Goal: Task Accomplishment & Management: Use online tool/utility

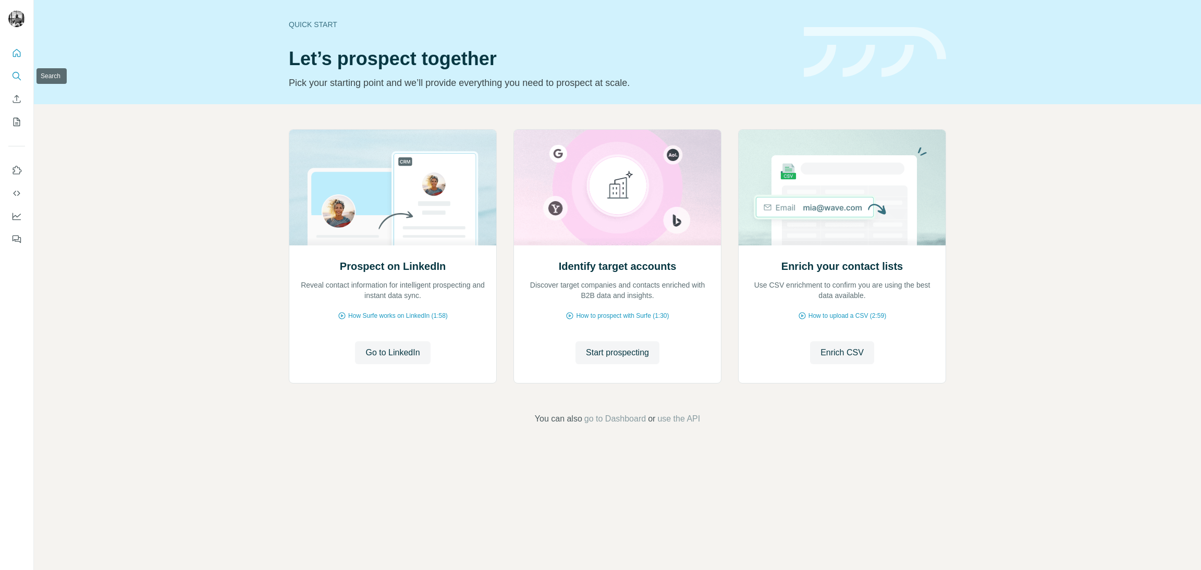
click at [11, 69] on button "Search" at bounding box center [16, 76] width 17 height 19
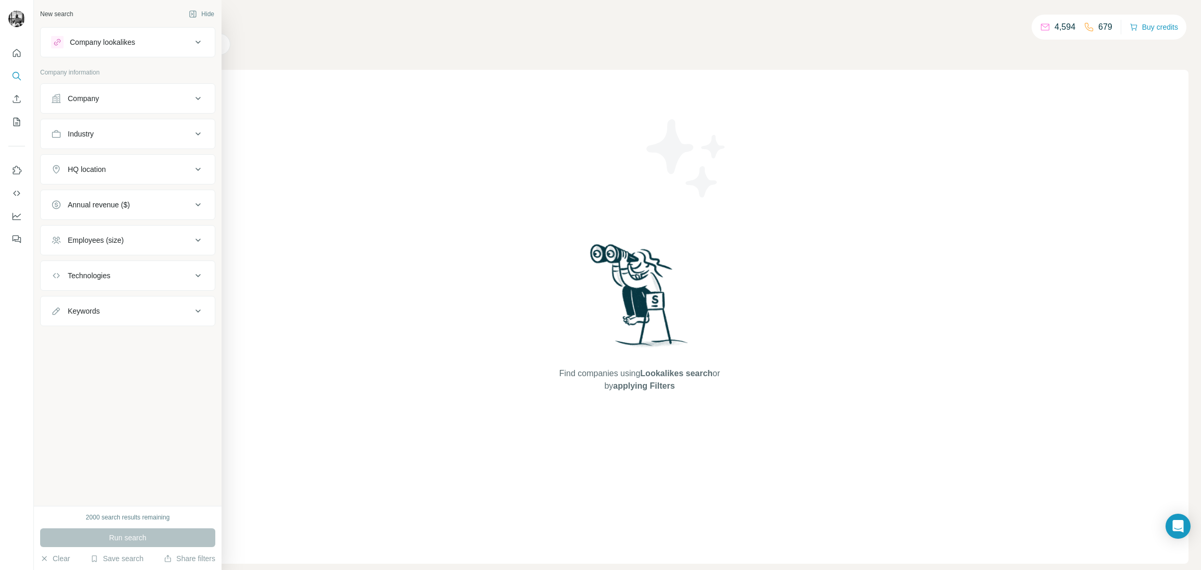
click at [132, 101] on div "Company" at bounding box center [121, 98] width 141 height 10
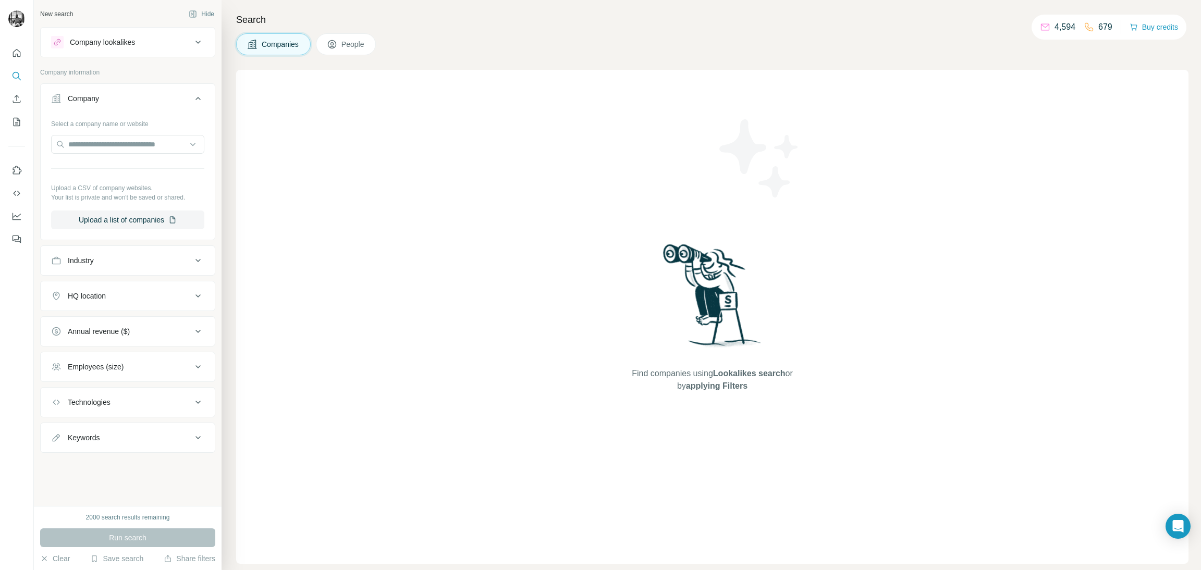
click at [119, 257] on div "Industry" at bounding box center [121, 260] width 141 height 10
click at [113, 292] on input at bounding box center [122, 286] width 129 height 11
click at [116, 292] on input at bounding box center [122, 286] width 129 height 11
click at [115, 292] on input at bounding box center [122, 286] width 129 height 11
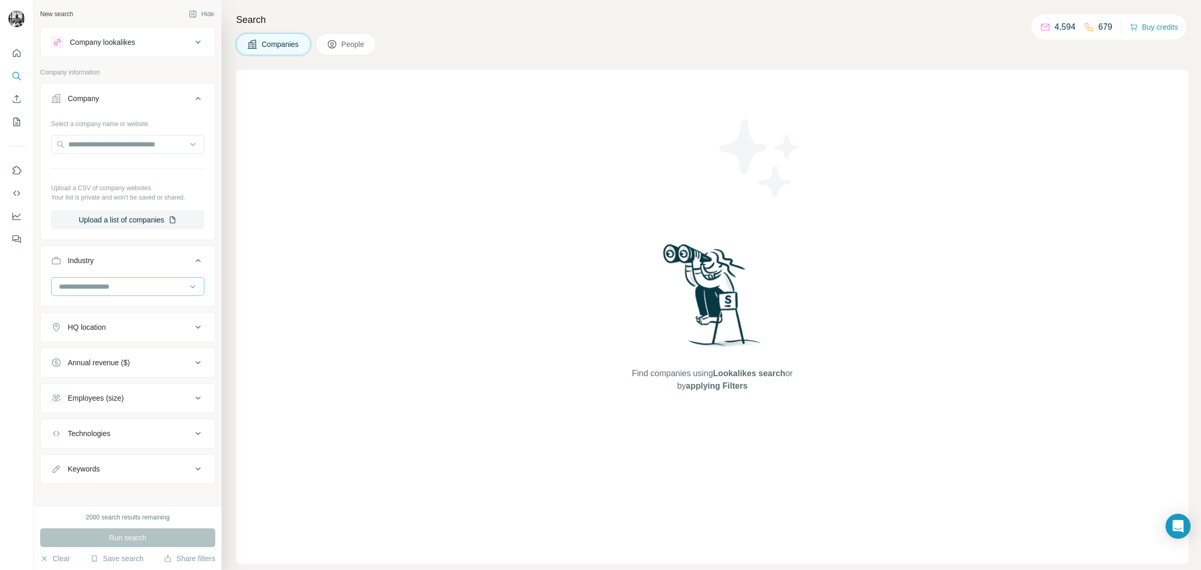
click at [115, 292] on input at bounding box center [122, 286] width 129 height 11
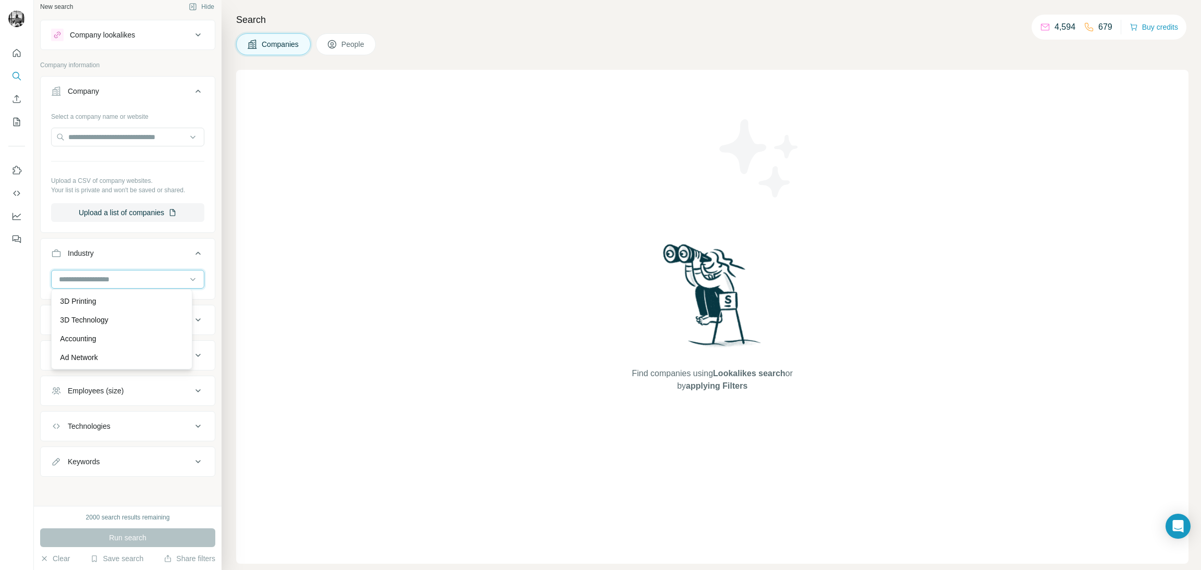
click at [61, 278] on input at bounding box center [122, 279] width 129 height 11
click at [61, 277] on input at bounding box center [122, 279] width 129 height 11
type input "*"
type input "*****"
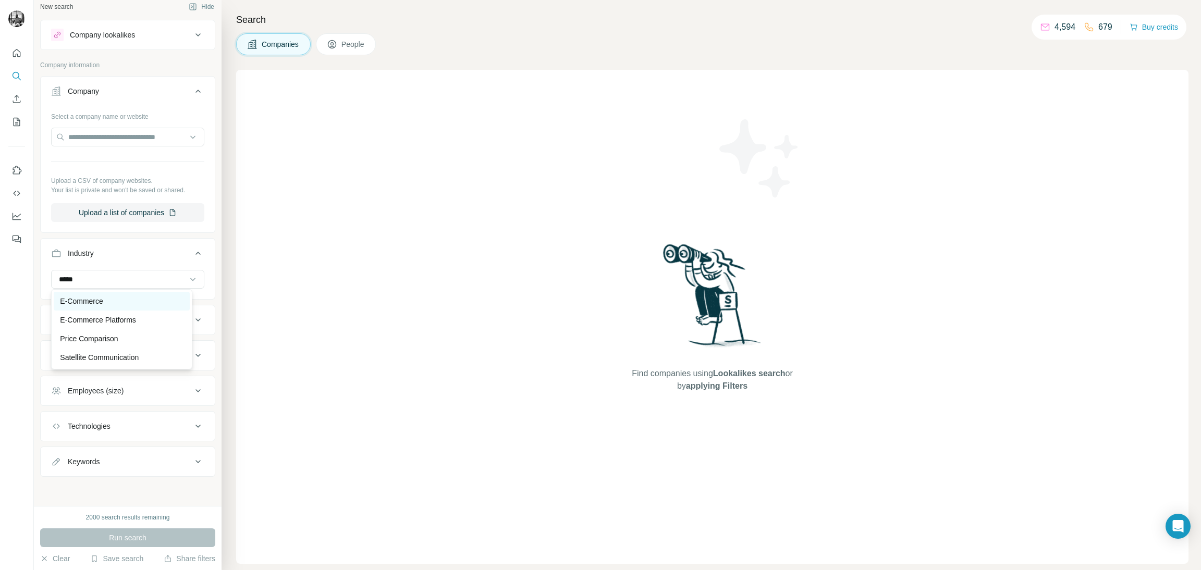
click at [103, 297] on p "E-Commerce" at bounding box center [81, 301] width 43 height 10
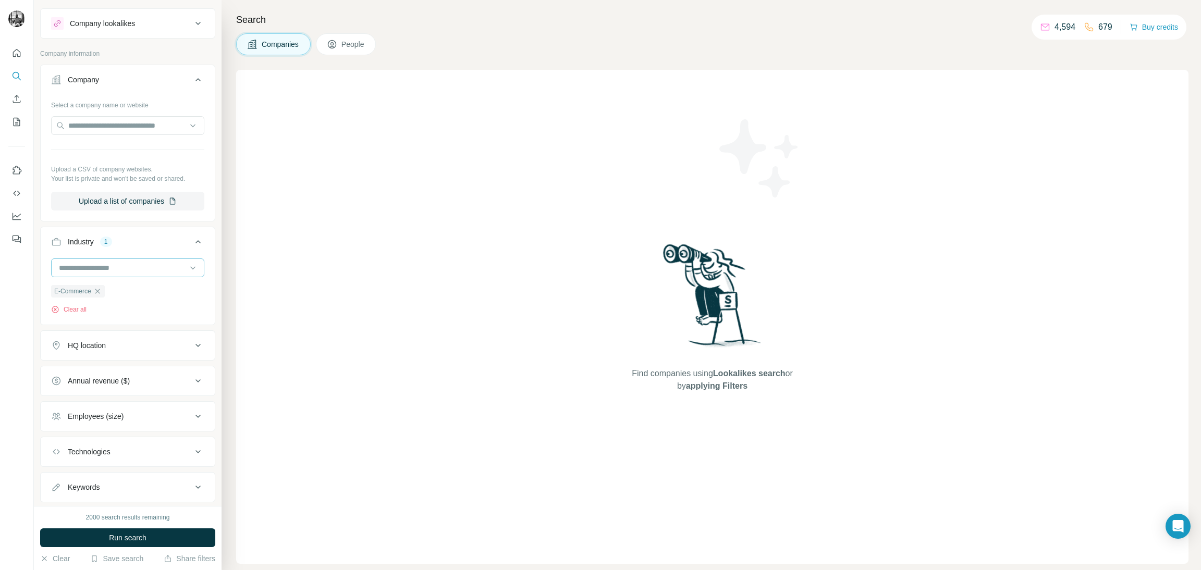
click at [96, 274] on input at bounding box center [122, 267] width 129 height 11
type input "****"
click at [121, 307] on div "Logistics" at bounding box center [122, 301] width 136 height 19
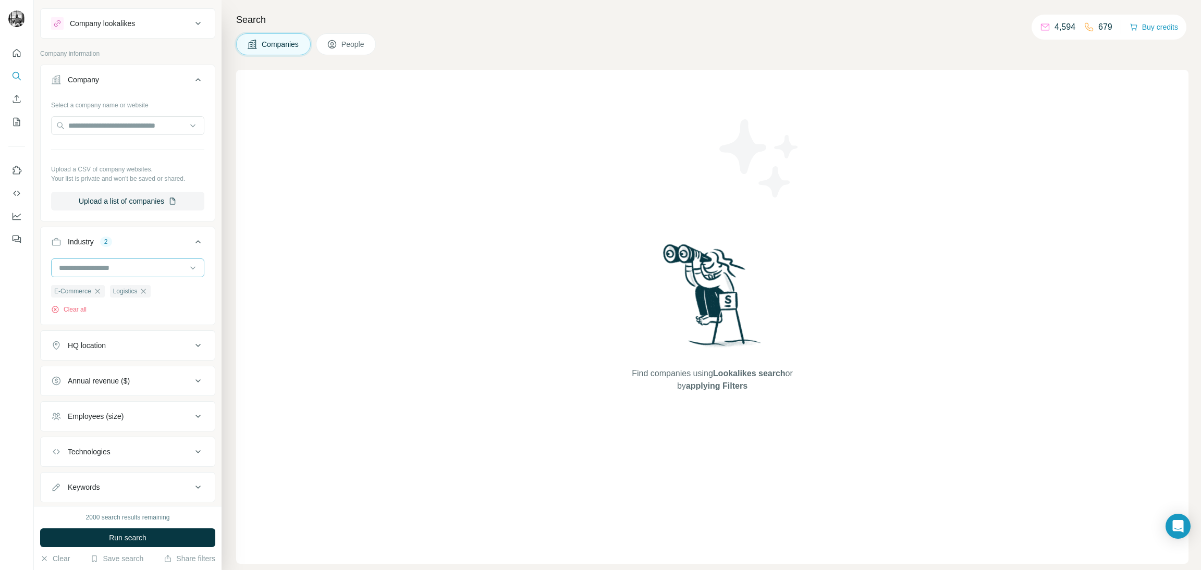
click at [110, 274] on input at bounding box center [122, 267] width 129 height 11
click at [257, 251] on div "Find companies using Lookalikes search or by applying Filters" at bounding box center [712, 317] width 952 height 494
click at [119, 274] on input at bounding box center [122, 267] width 129 height 11
click at [118, 274] on input at bounding box center [122, 267] width 129 height 11
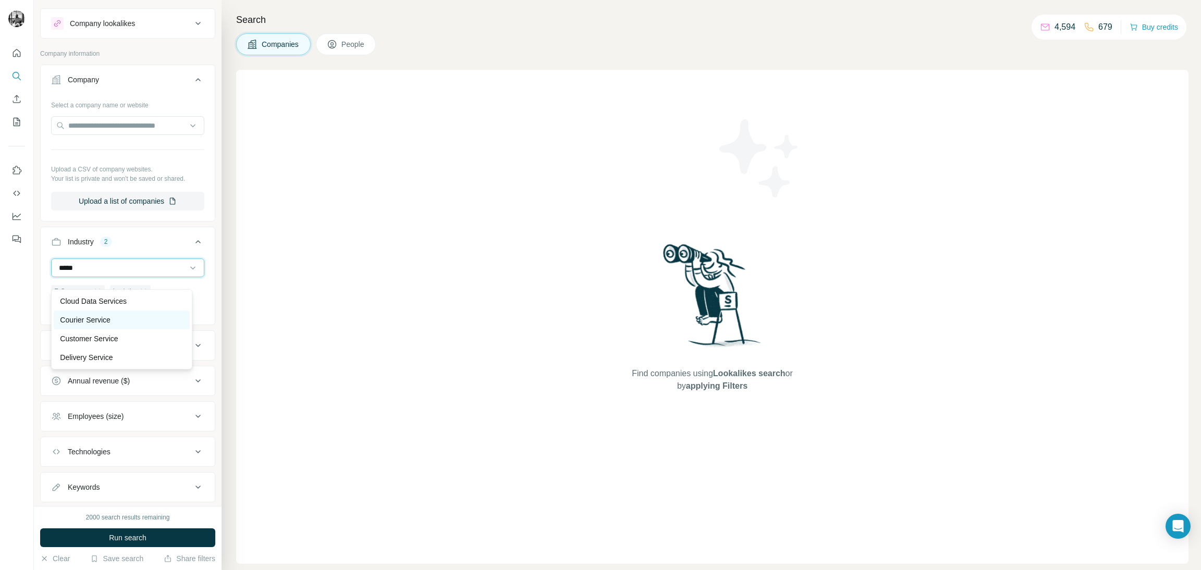
type input "*****"
click at [92, 318] on p "Courier Service" at bounding box center [85, 320] width 50 height 10
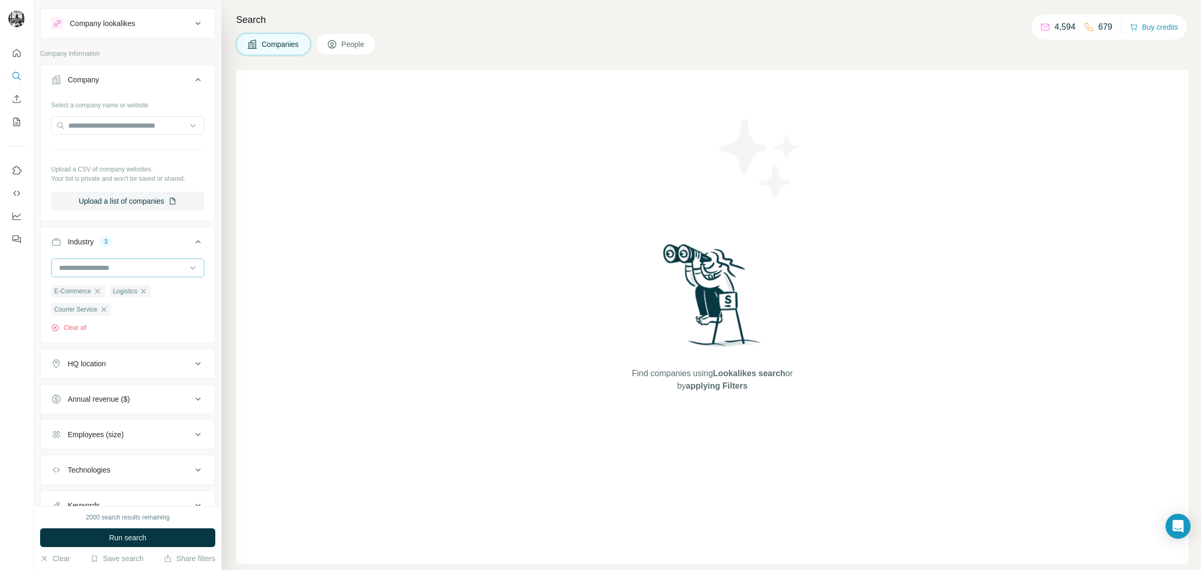
click at [107, 274] on input at bounding box center [122, 267] width 129 height 11
click at [204, 225] on div "New search Hide Company lookalikes Company information Company Select a company…" at bounding box center [128, 253] width 188 height 506
click at [96, 274] on input at bounding box center [122, 267] width 129 height 11
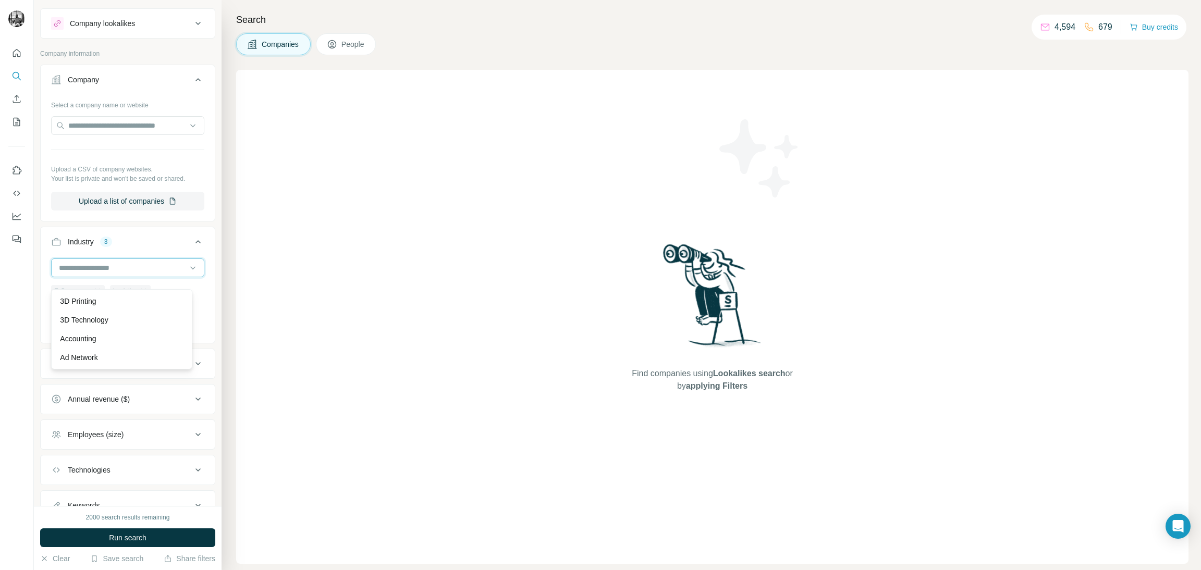
click at [96, 274] on input at bounding box center [122, 267] width 129 height 11
type input "****"
click at [113, 302] on p "Telecommunications" at bounding box center [93, 301] width 66 height 10
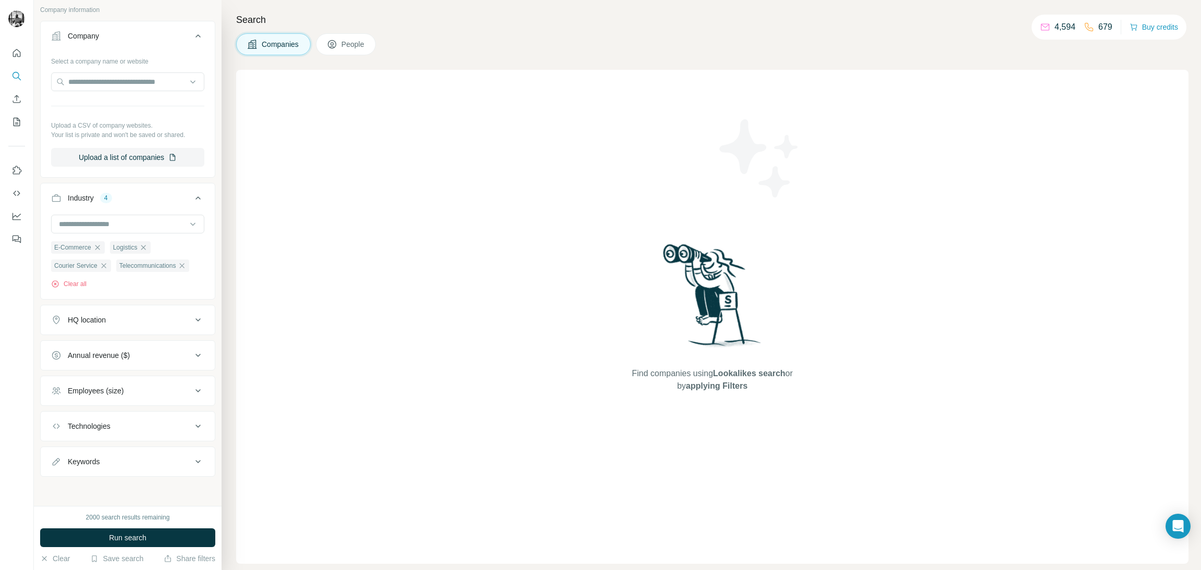
scroll to position [91, 0]
click at [192, 315] on icon at bounding box center [198, 320] width 13 height 13
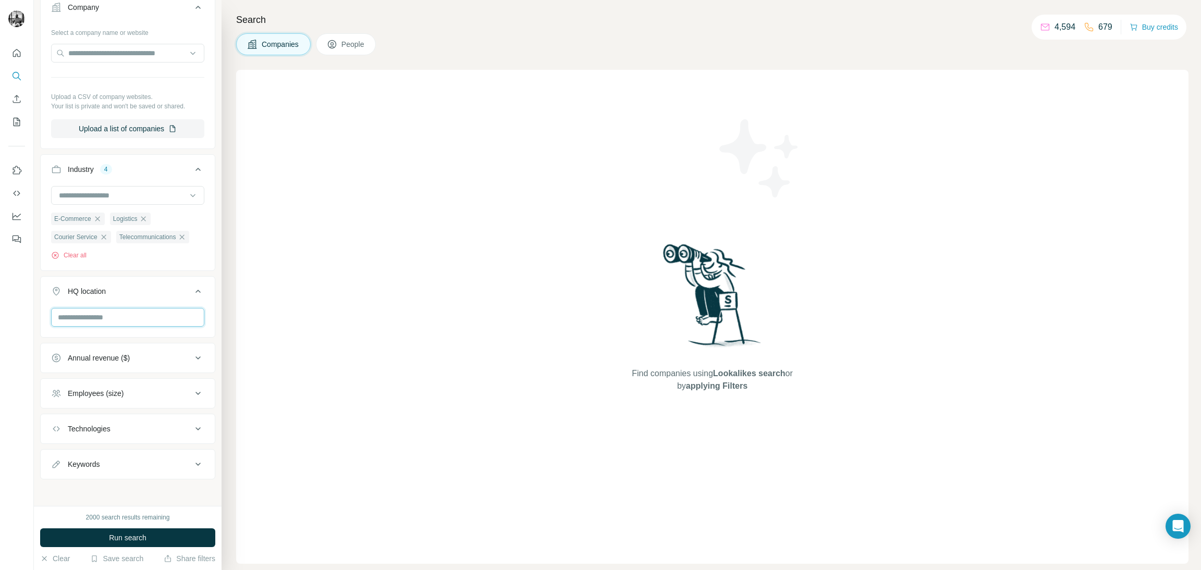
click at [151, 327] on input "text" at bounding box center [127, 317] width 153 height 19
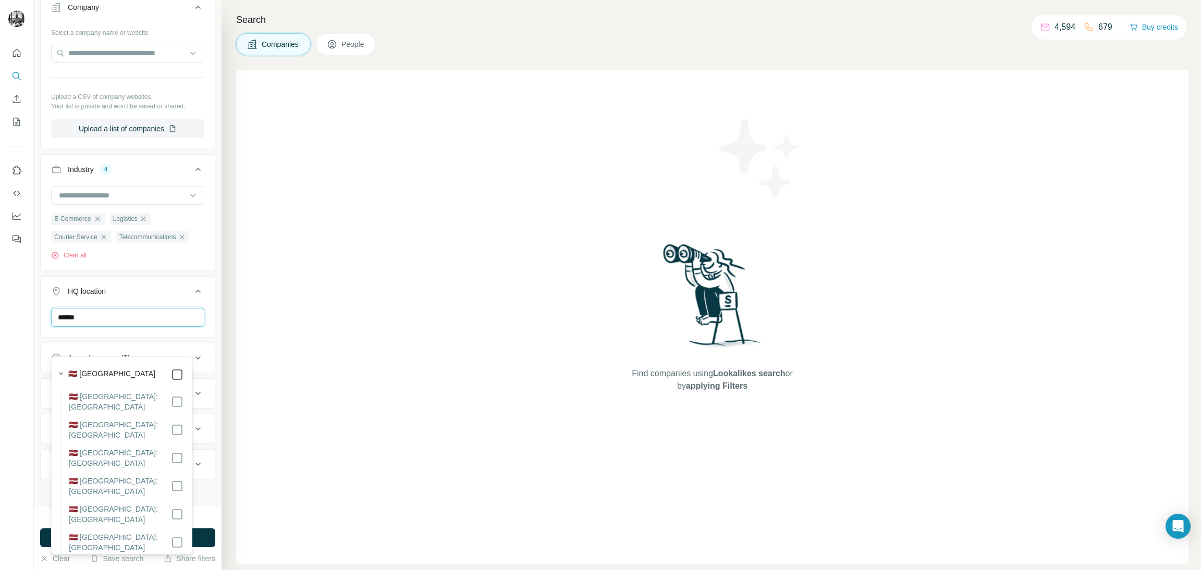
type input "******"
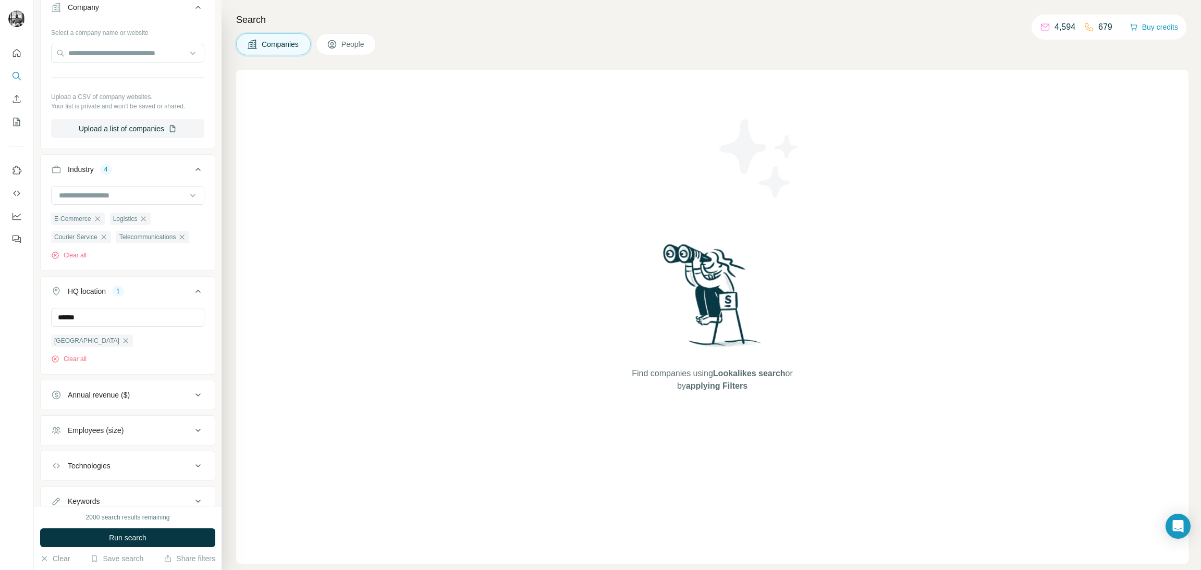
click at [307, 449] on div "Find companies using Lookalikes search or by applying Filters" at bounding box center [712, 317] width 952 height 494
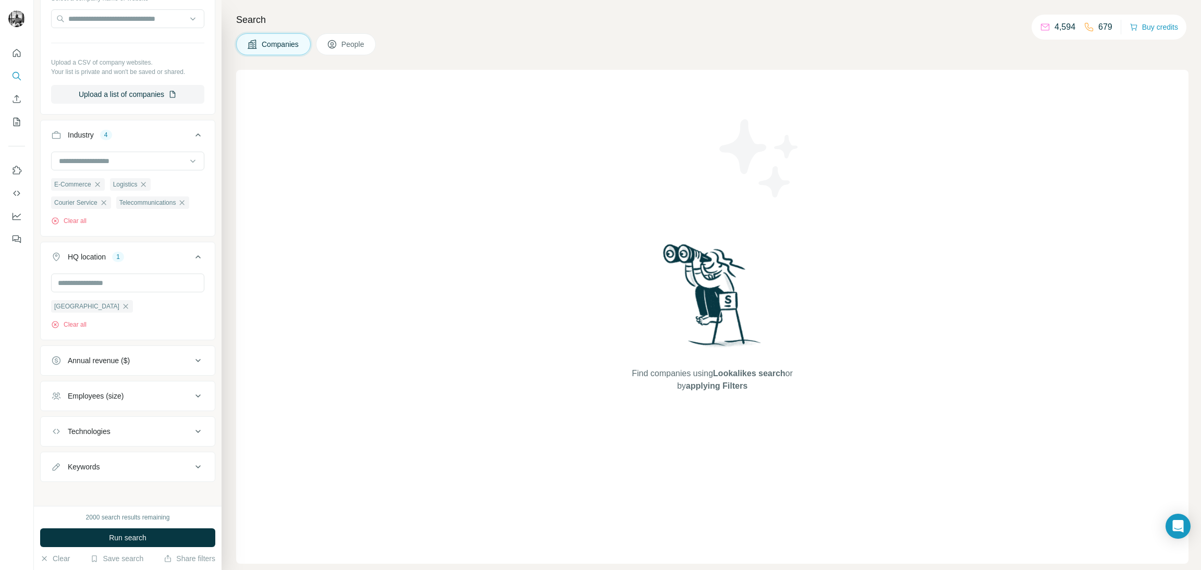
scroll to position [159, 0]
click at [192, 392] on icon at bounding box center [198, 391] width 13 height 13
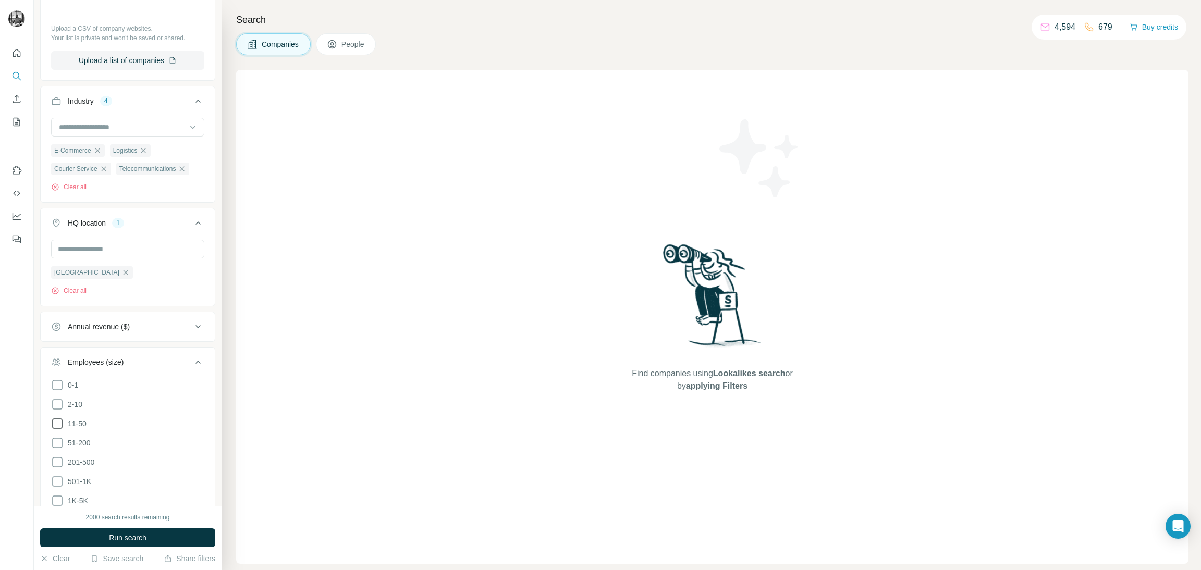
click at [63, 430] on icon at bounding box center [57, 423] width 13 height 13
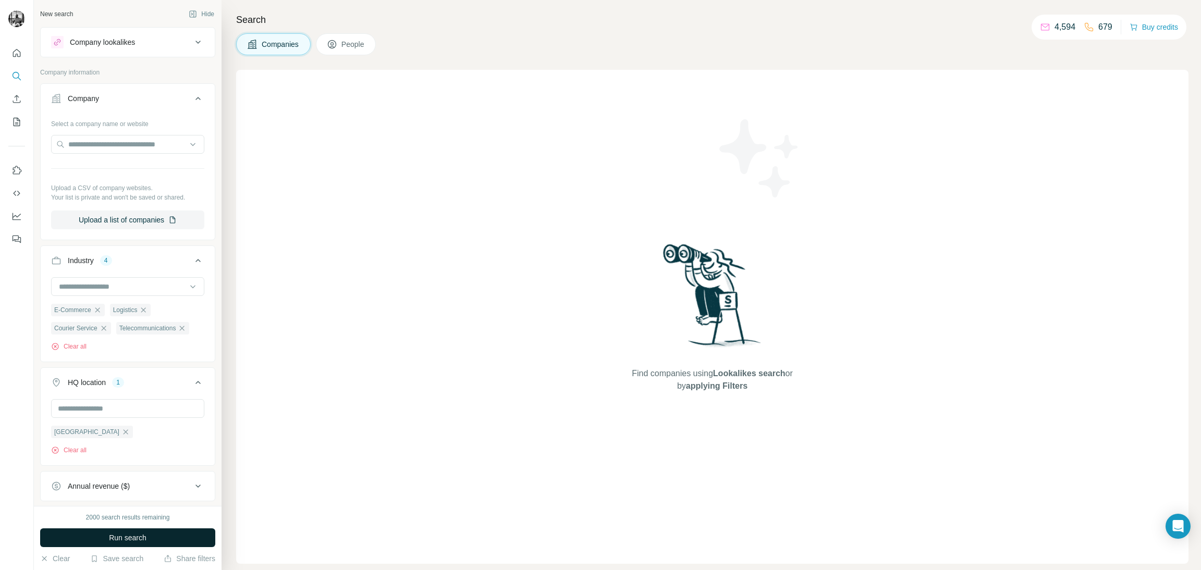
click at [129, 536] on span "Run search" at bounding box center [128, 538] width 38 height 10
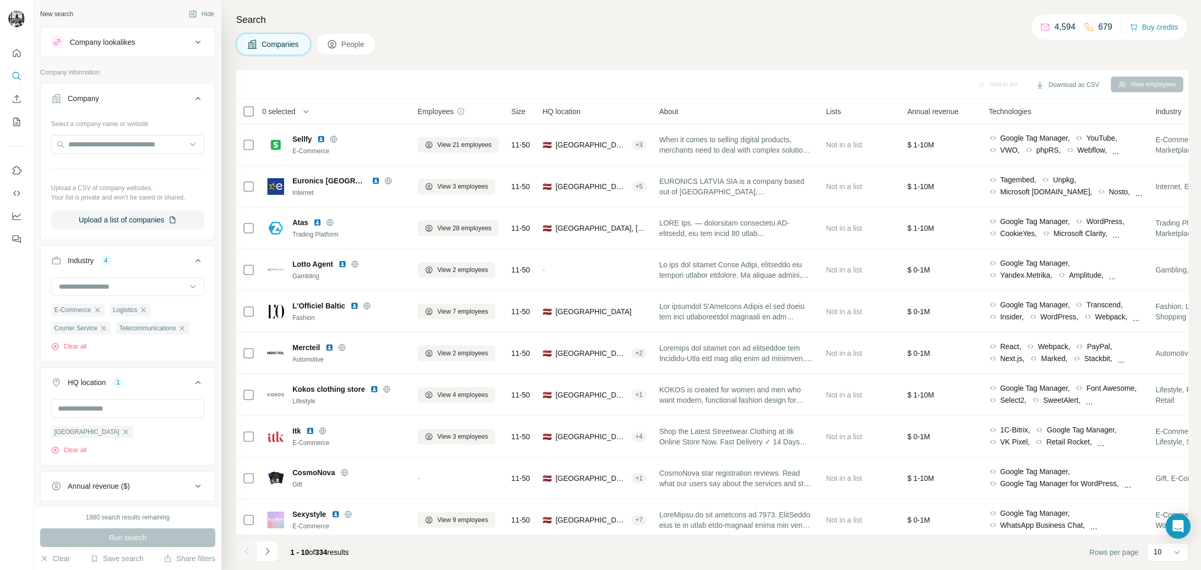
click at [357, 41] on span "People" at bounding box center [353, 44] width 24 height 10
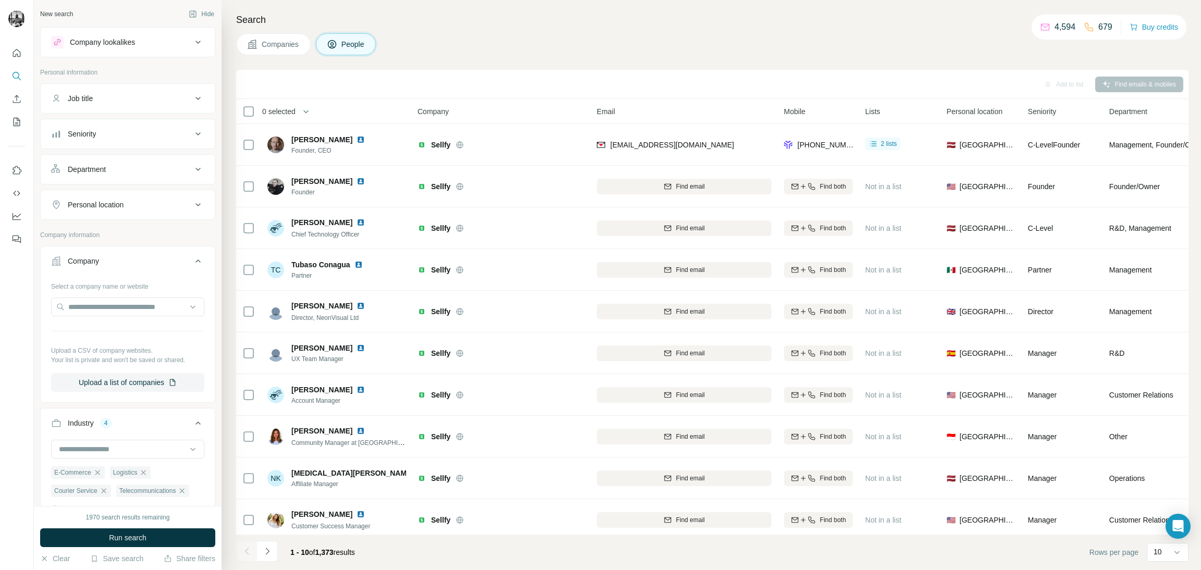
click at [192, 97] on icon at bounding box center [198, 98] width 13 height 13
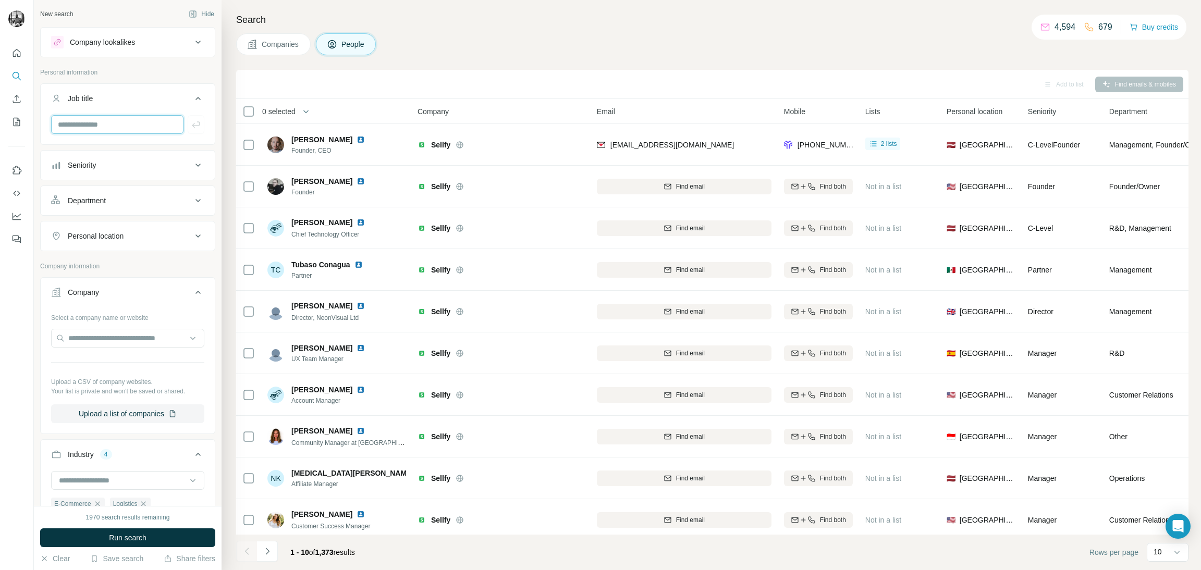
click at [121, 125] on input "text" at bounding box center [117, 124] width 132 height 19
type input "***"
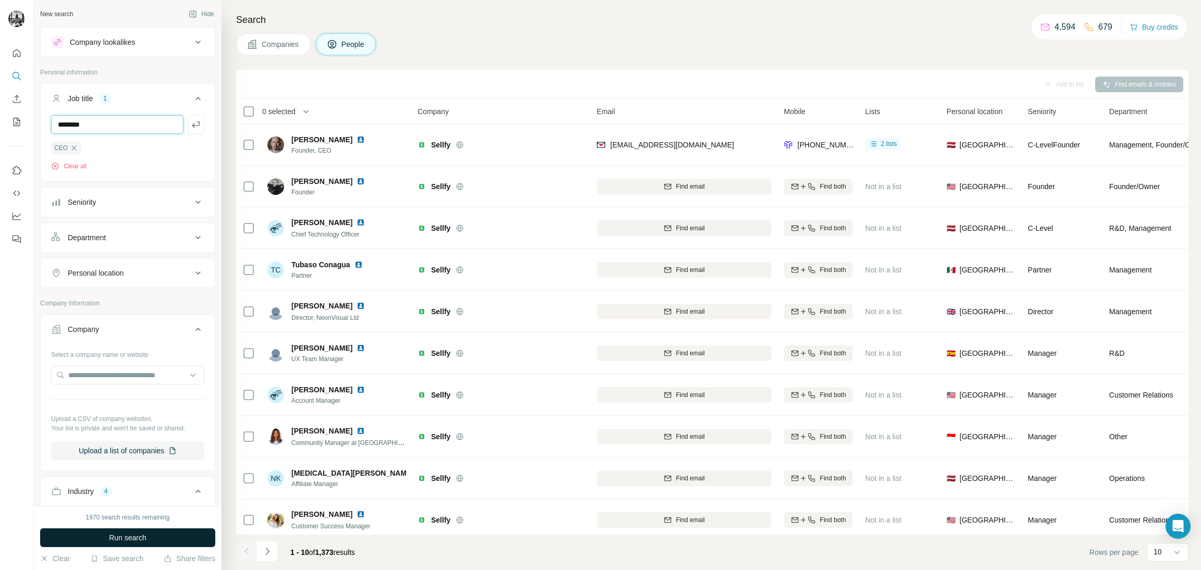
type input "********"
click at [152, 536] on button "Run search" at bounding box center [127, 537] width 175 height 19
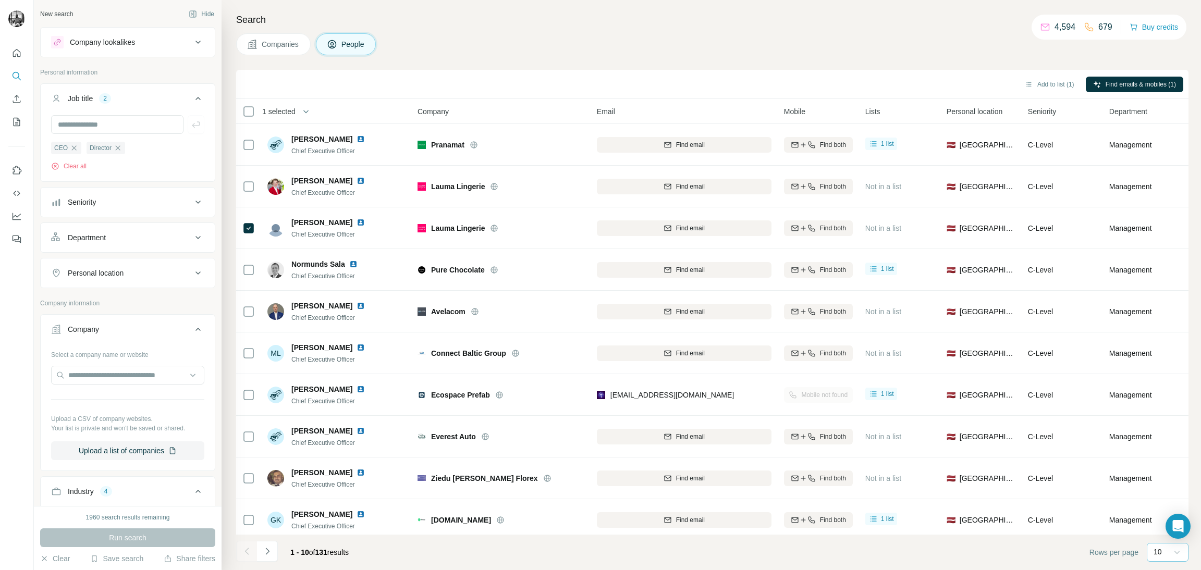
click at [1174, 556] on icon at bounding box center [1176, 552] width 10 height 10
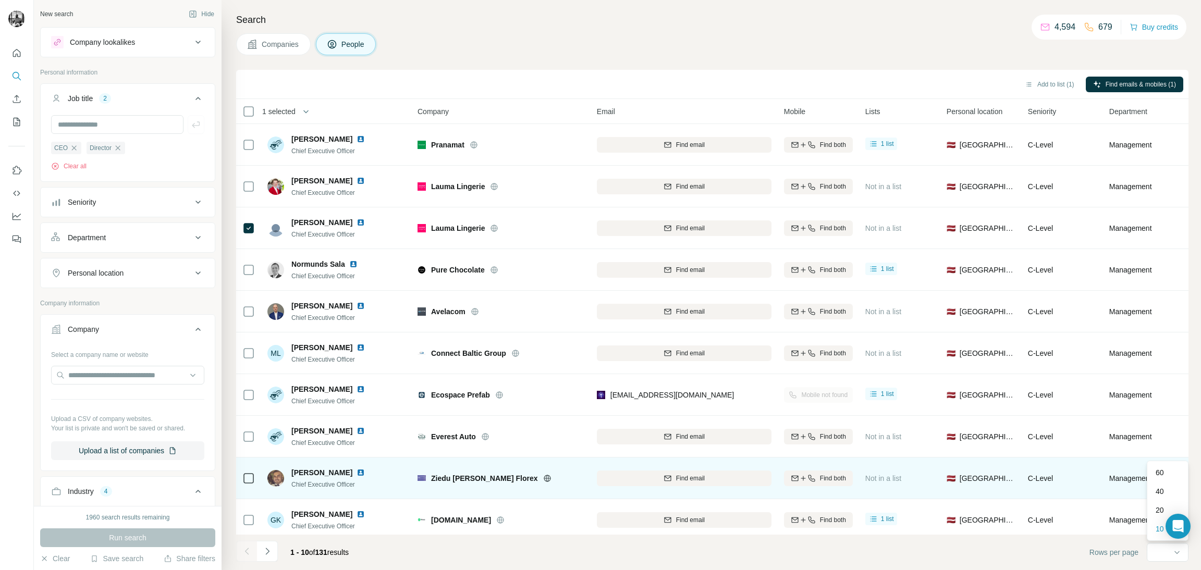
click at [1165, 475] on div "60" at bounding box center [1167, 472] width 24 height 10
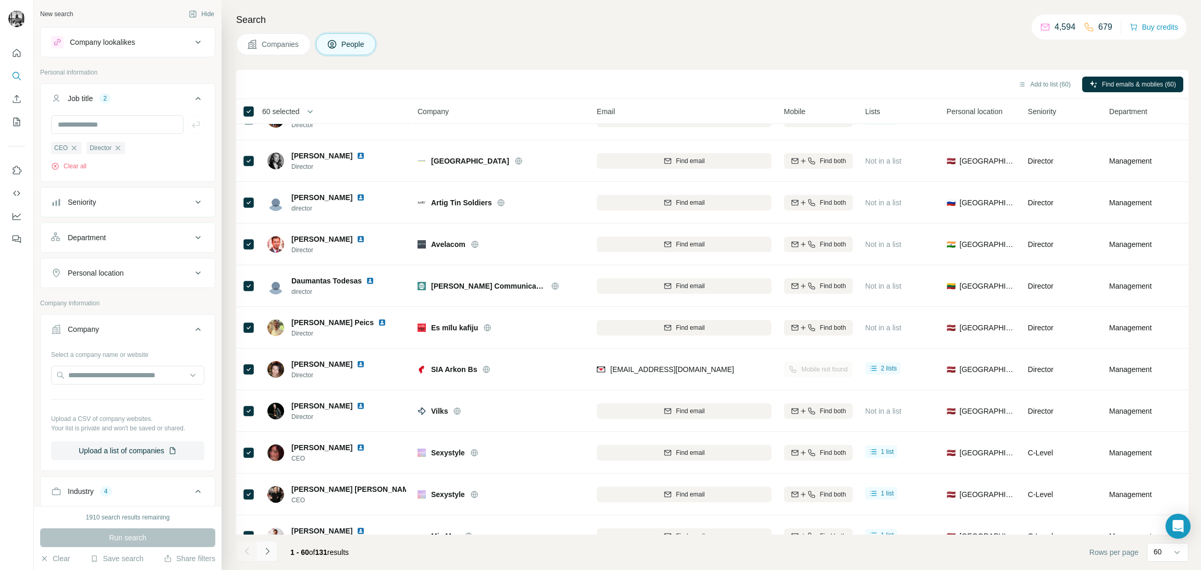
click at [267, 552] on icon "Navigate to next page" at bounding box center [267, 551] width 4 height 7
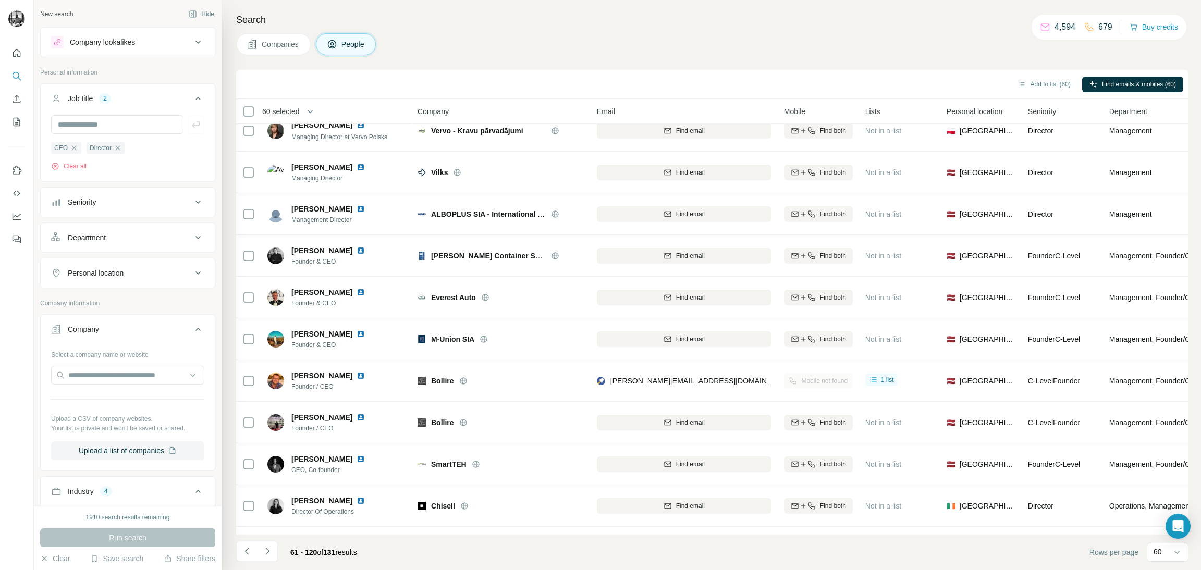
scroll to position [859, 0]
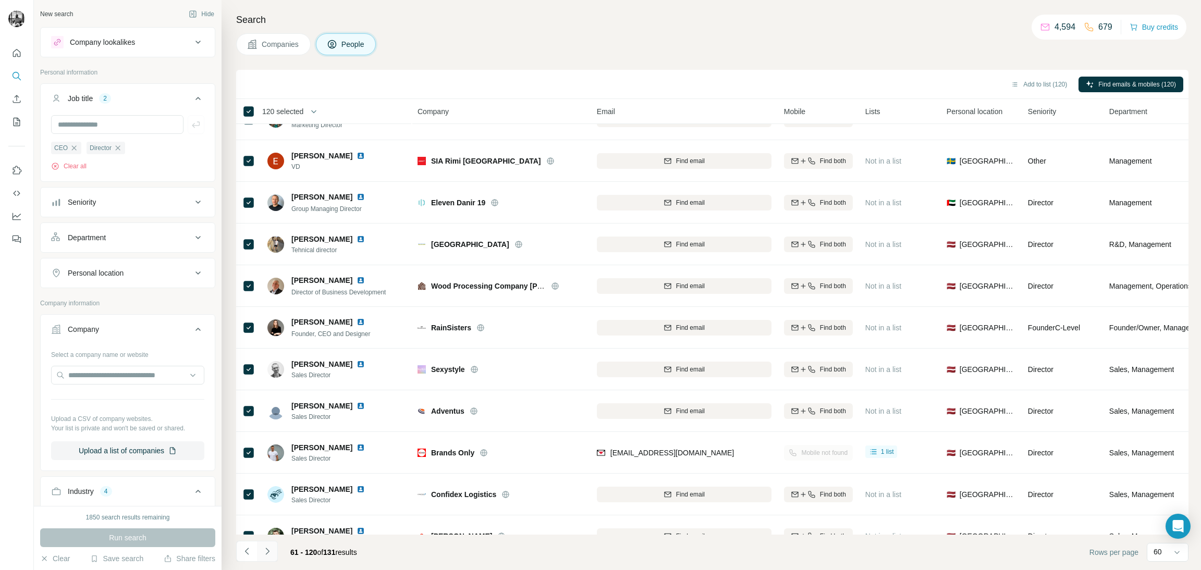
click at [271, 554] on icon "Navigate to next page" at bounding box center [267, 551] width 10 height 10
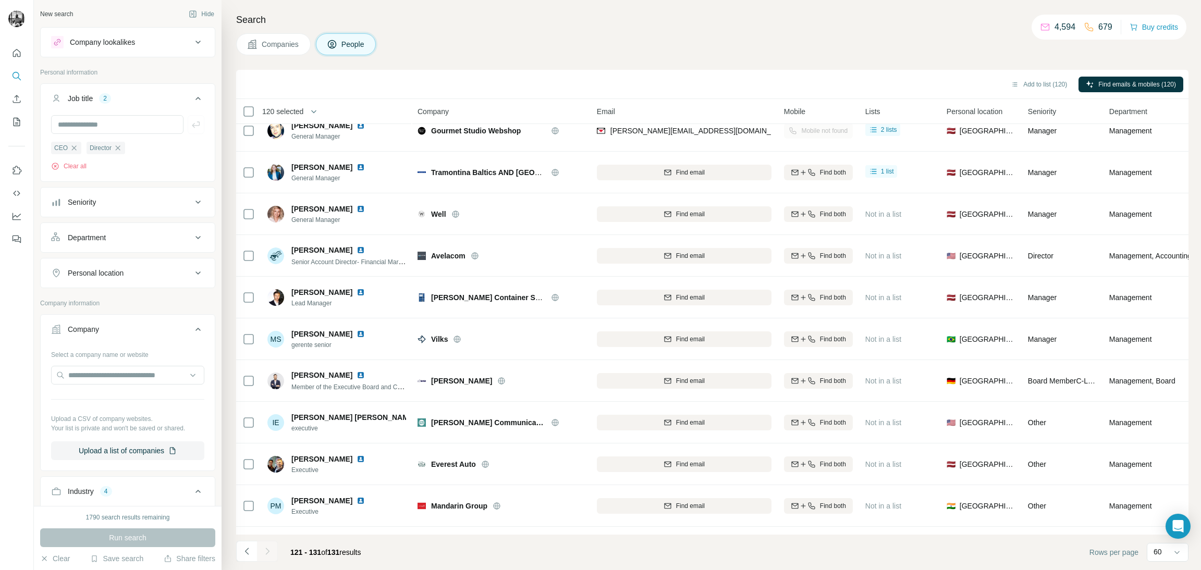
scroll to position [55, 0]
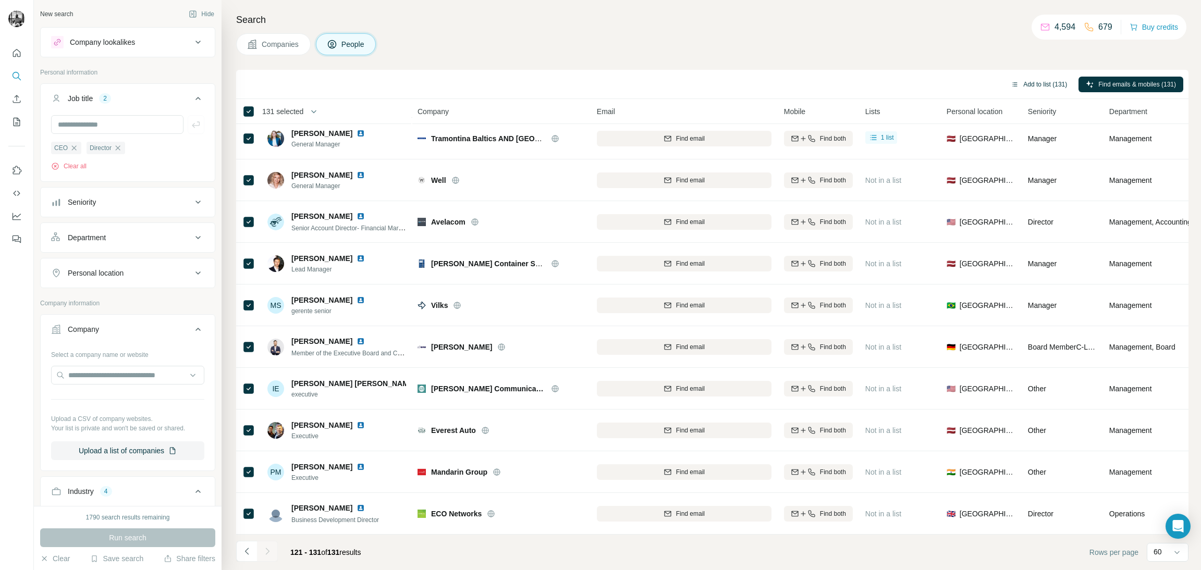
click at [1031, 84] on button "Add to list (131)" at bounding box center [1038, 85] width 71 height 16
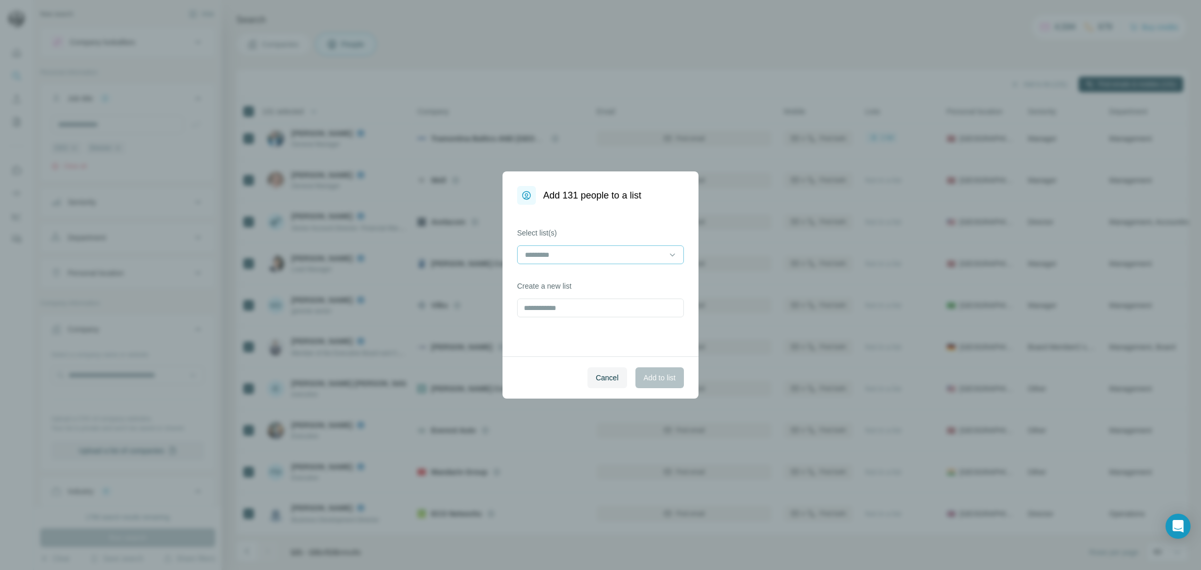
click at [604, 256] on input at bounding box center [594, 254] width 141 height 11
type input "**********"
click at [610, 214] on div "Select list(s) Create a new list" at bounding box center [600, 281] width 196 height 152
click at [571, 307] on input "text" at bounding box center [600, 308] width 167 height 19
type input "**********"
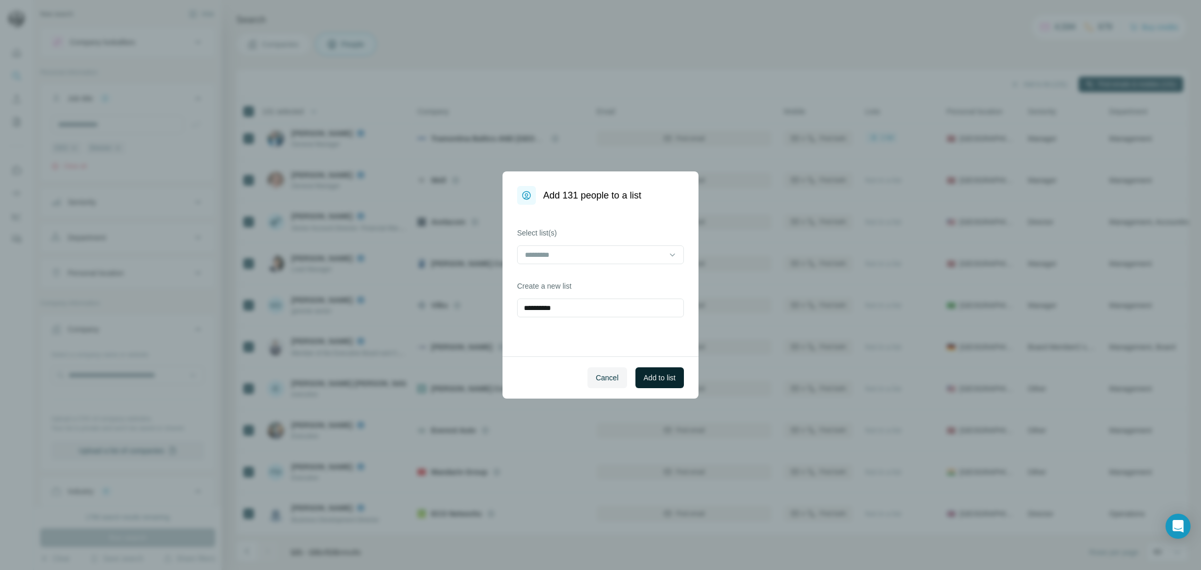
click at [658, 378] on span "Add to list" at bounding box center [660, 378] width 32 height 10
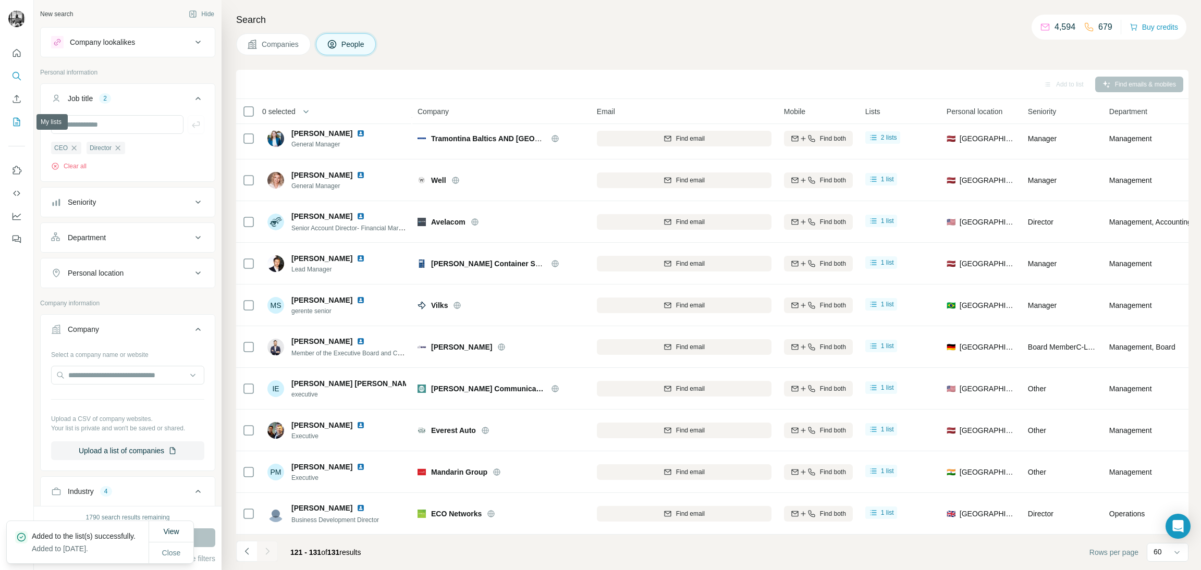
click at [11, 122] on icon "My lists" at bounding box center [16, 122] width 10 height 10
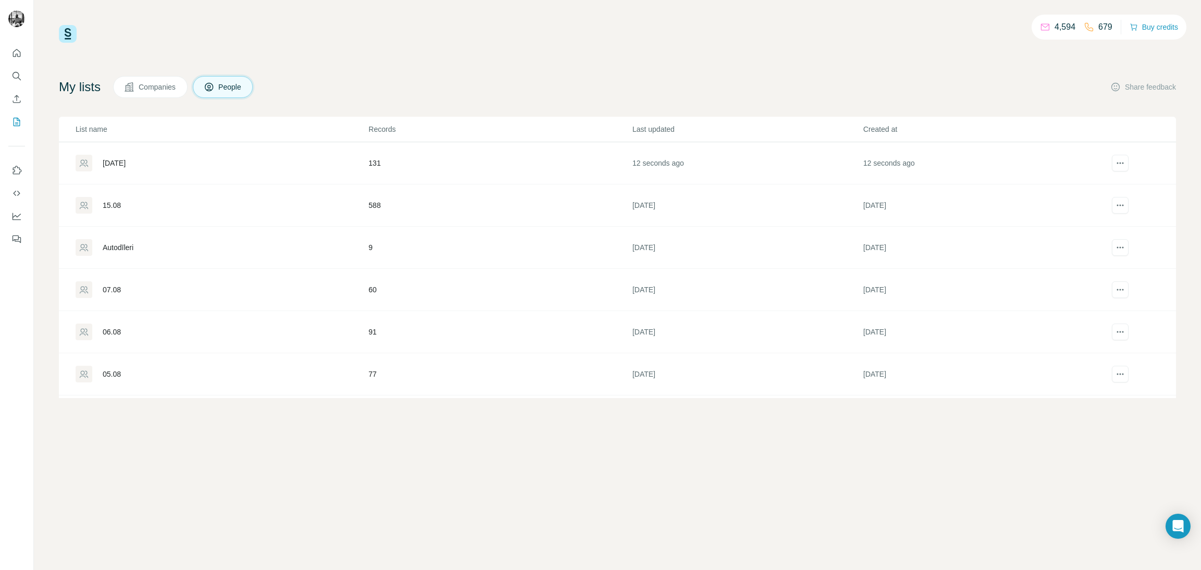
click at [140, 156] on div "21.08.2025" at bounding box center [222, 163] width 292 height 17
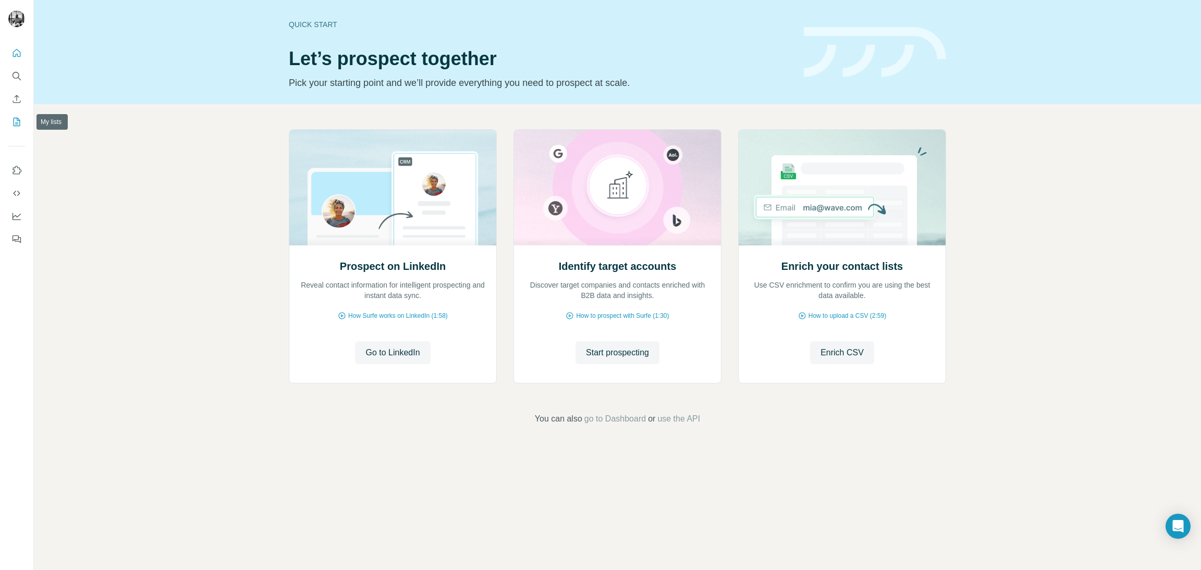
click at [10, 120] on button "My lists" at bounding box center [16, 122] width 17 height 19
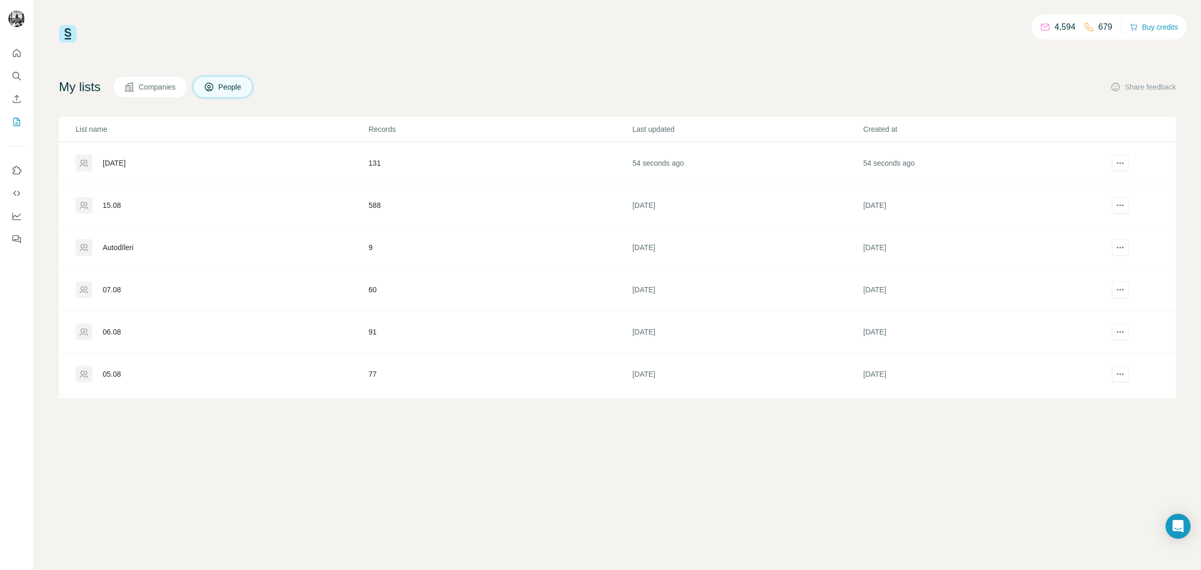
click at [126, 161] on div "21.08.2025" at bounding box center [114, 163] width 23 height 10
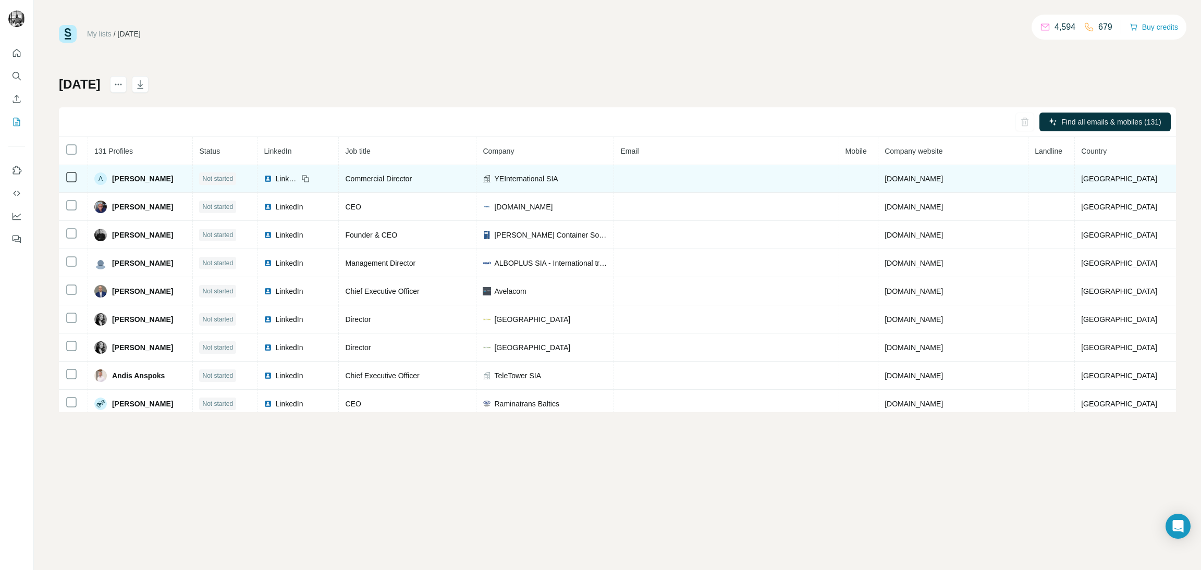
scroll to position [117, 0]
